Goal: Task Accomplishment & Management: Manage account settings

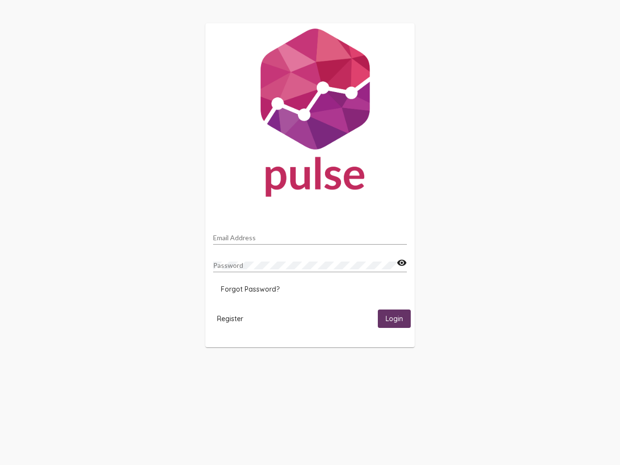
click at [310, 235] on input "Email Address" at bounding box center [310, 238] width 194 height 8
click at [401, 263] on mat-icon "visibility" at bounding box center [401, 263] width 10 height 12
click at [250, 289] on span "Forgot Password?" at bounding box center [250, 289] width 59 height 9
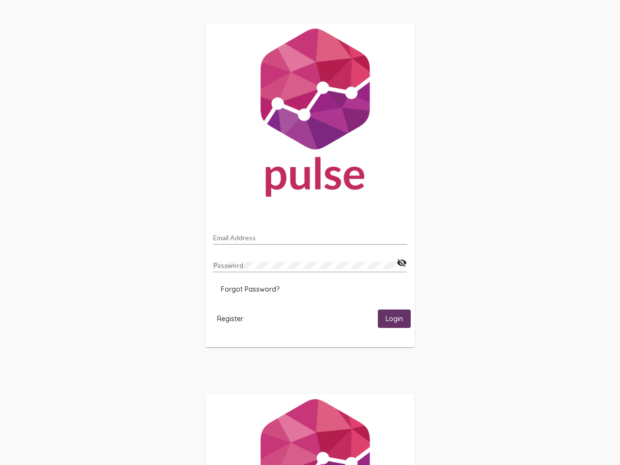
click at [230, 318] on span "Register" at bounding box center [230, 318] width 26 height 9
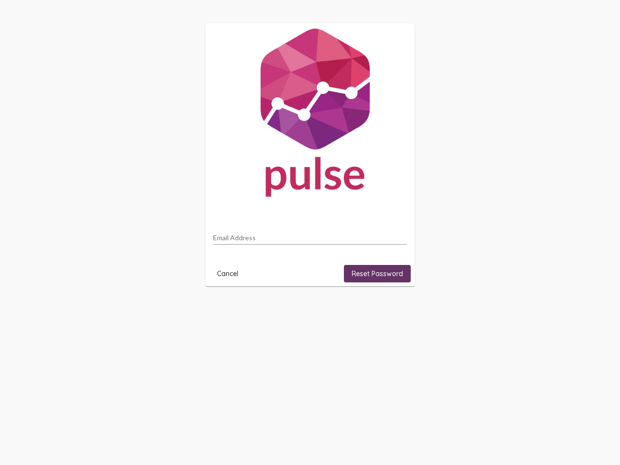
click at [394, 309] on html "Email Address Cancel Reset Password" at bounding box center [310, 154] width 620 height 309
